Goal: Check status: Check status

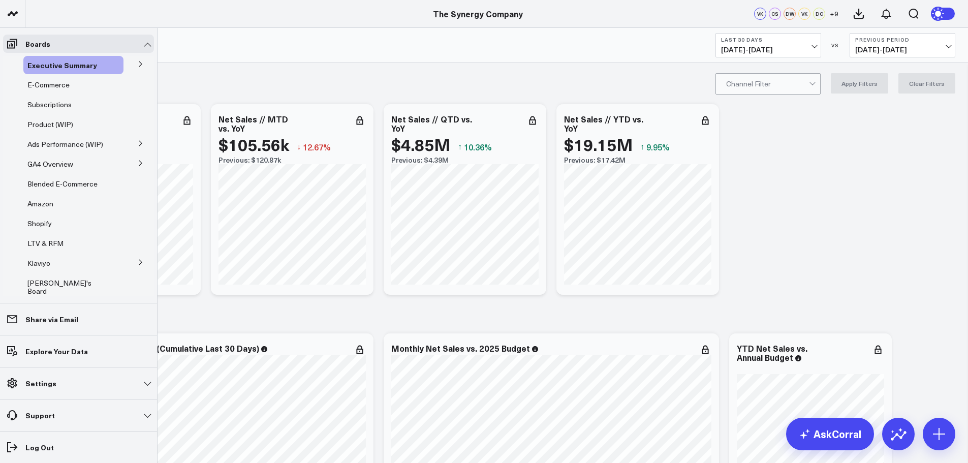
click at [141, 64] on button at bounding box center [141, 63] width 26 height 15
click at [51, 83] on span "Ship Date" at bounding box center [50, 83] width 32 height 10
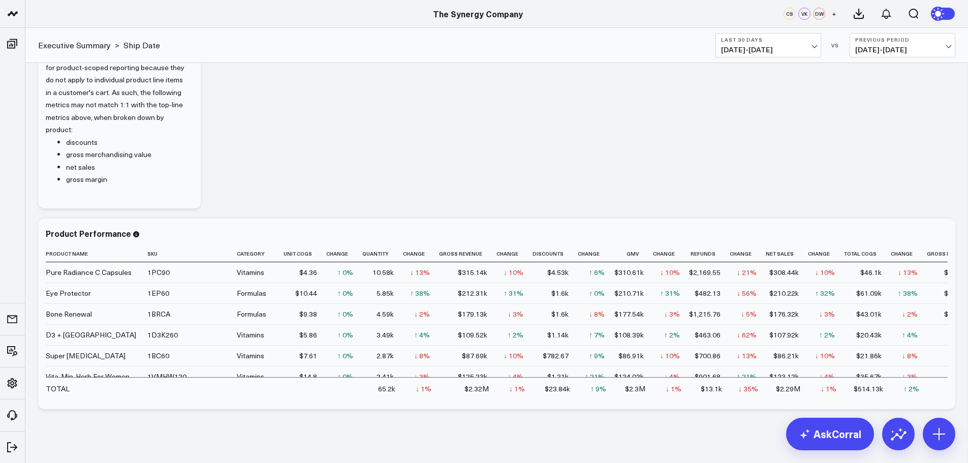
scroll to position [1172, 0]
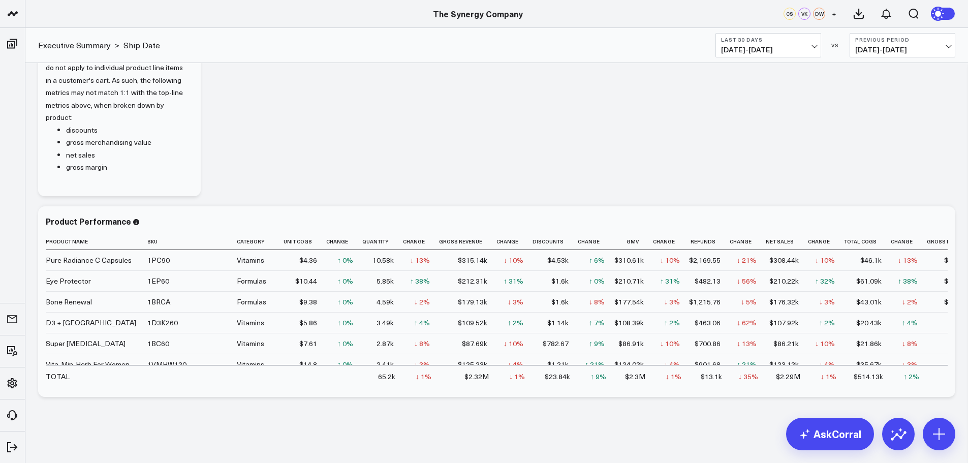
click at [798, 53] on span "[DATE] - [DATE]" at bounding box center [768, 50] width 95 height 8
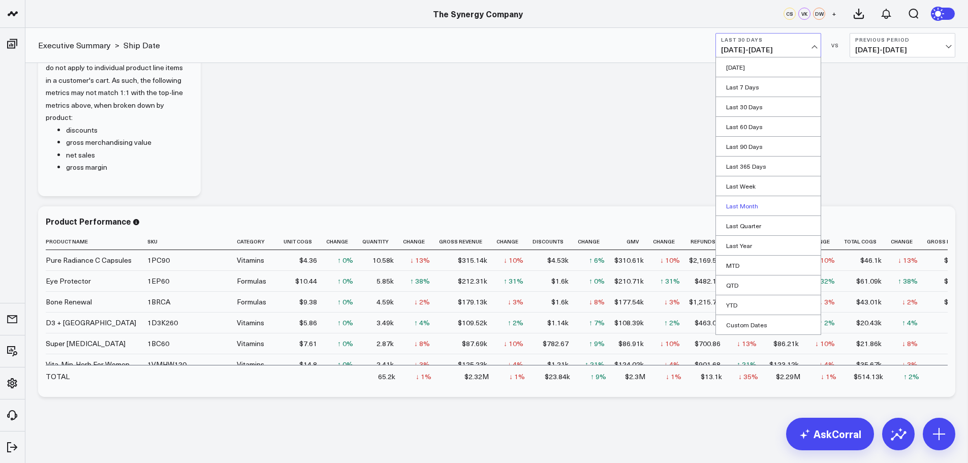
click at [741, 202] on link "Last Month" at bounding box center [768, 205] width 105 height 19
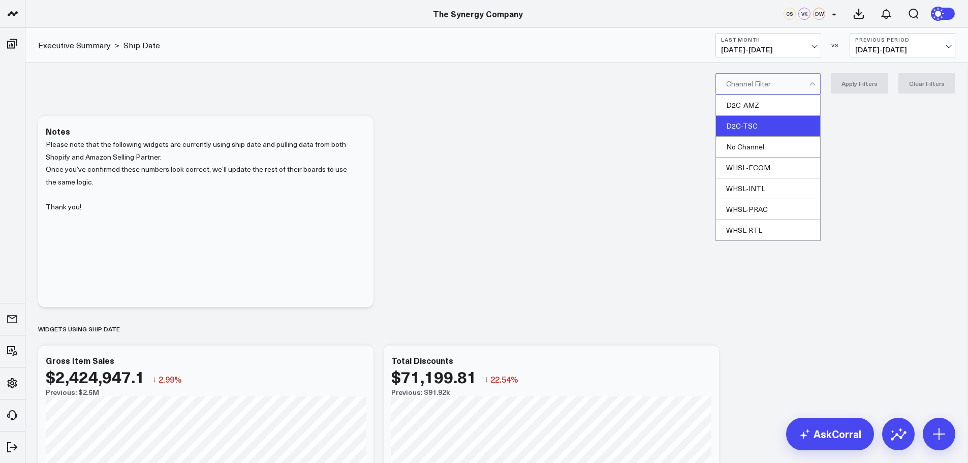
click at [764, 122] on div "D2C-TSC" at bounding box center [768, 126] width 104 height 21
click at [866, 82] on button "Apply Filters" at bounding box center [859, 83] width 57 height 20
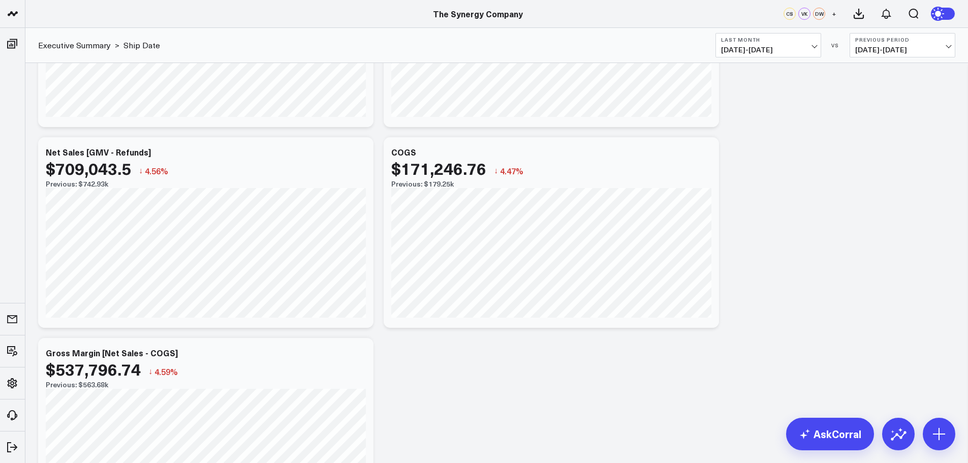
scroll to position [1172, 0]
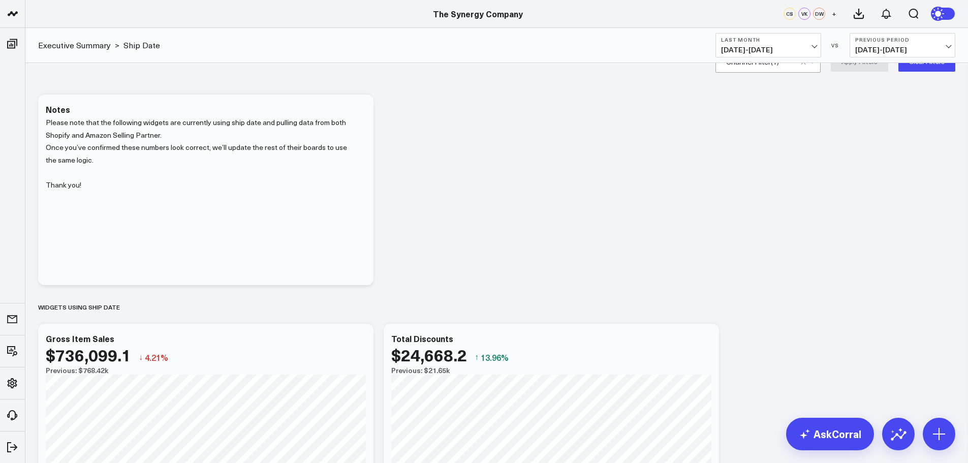
scroll to position [0, 0]
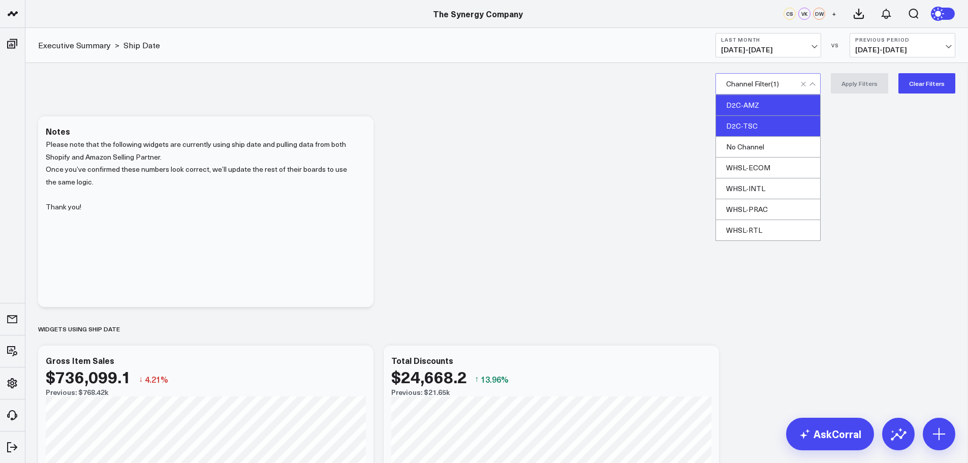
click at [769, 104] on div "D2C-AMZ" at bounding box center [768, 105] width 104 height 21
click at [762, 126] on div "D2C-TSC" at bounding box center [768, 126] width 104 height 21
click at [874, 80] on button "Apply Filters" at bounding box center [859, 83] width 57 height 20
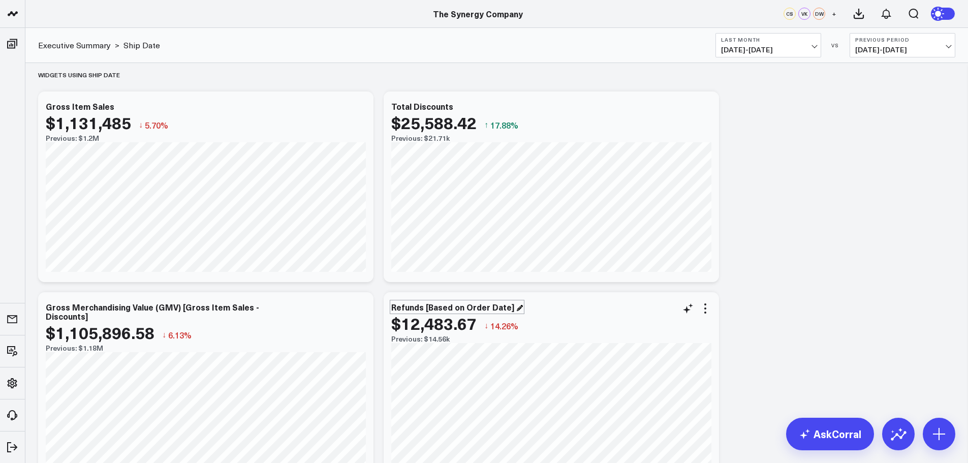
scroll to position [356, 0]
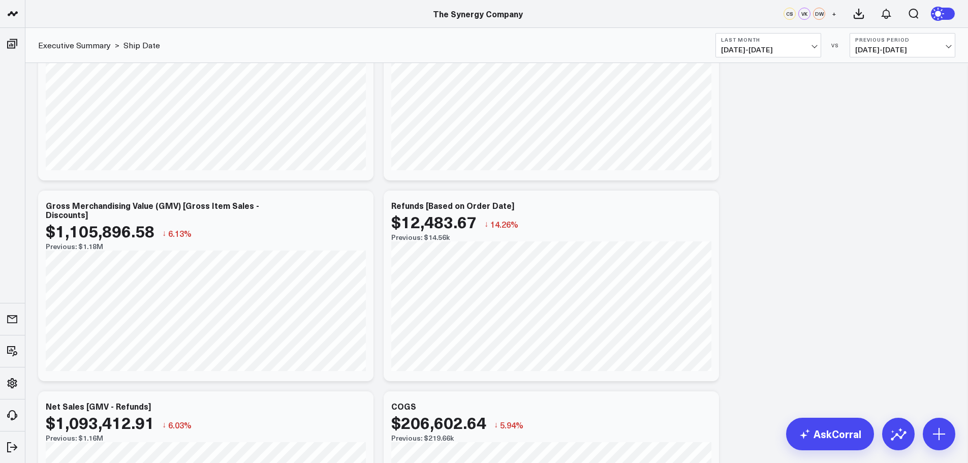
click at [822, 52] on div "Last Month [DATE] - [DATE] VS Previous Period [DATE] - [DATE]" at bounding box center [836, 45] width 240 height 24
click at [811, 41] on b "Last Month" at bounding box center [768, 40] width 95 height 6
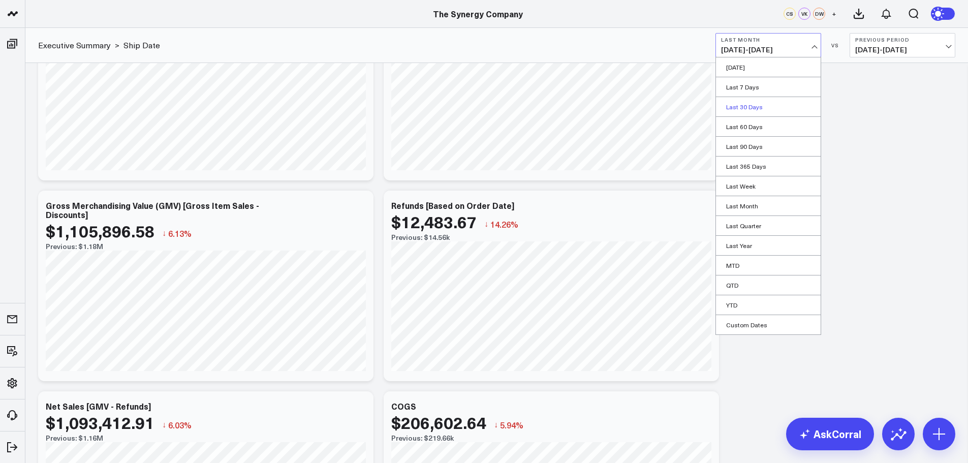
click at [748, 107] on link "Last 30 Days" at bounding box center [768, 106] width 105 height 19
